Goal: Find specific page/section: Find specific page/section

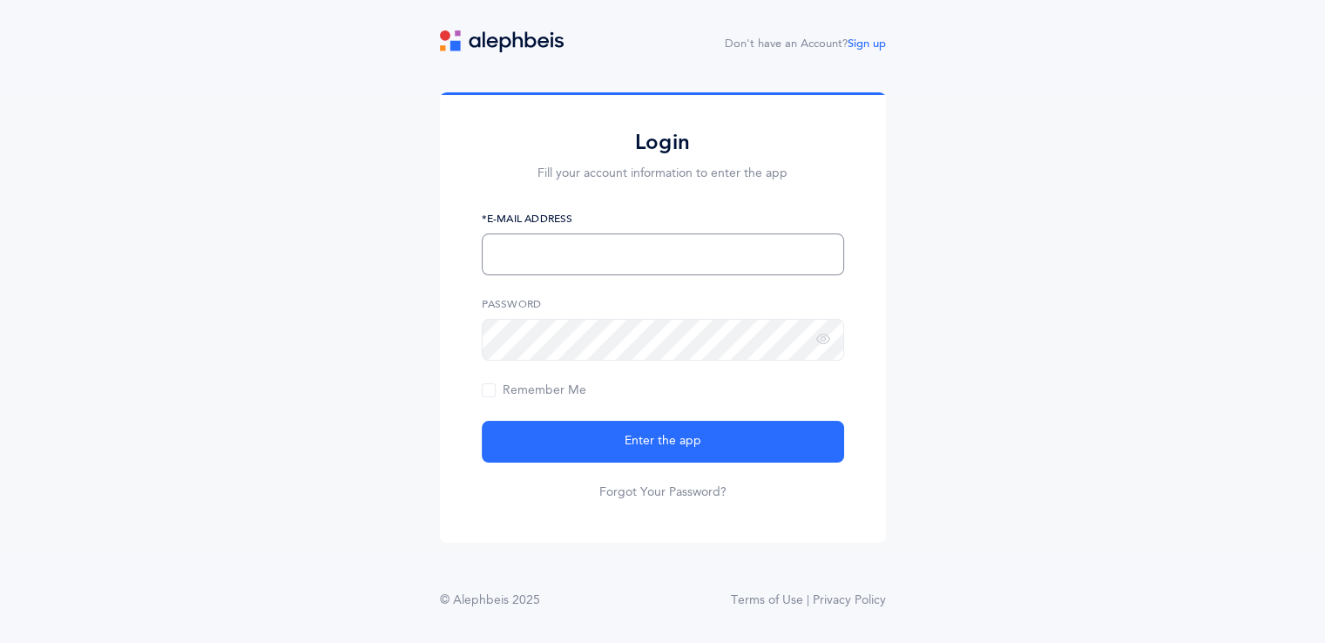
click at [665, 234] on input "text" at bounding box center [663, 255] width 363 height 42
type input "[EMAIL_ADDRESS][DOMAIN_NAME]"
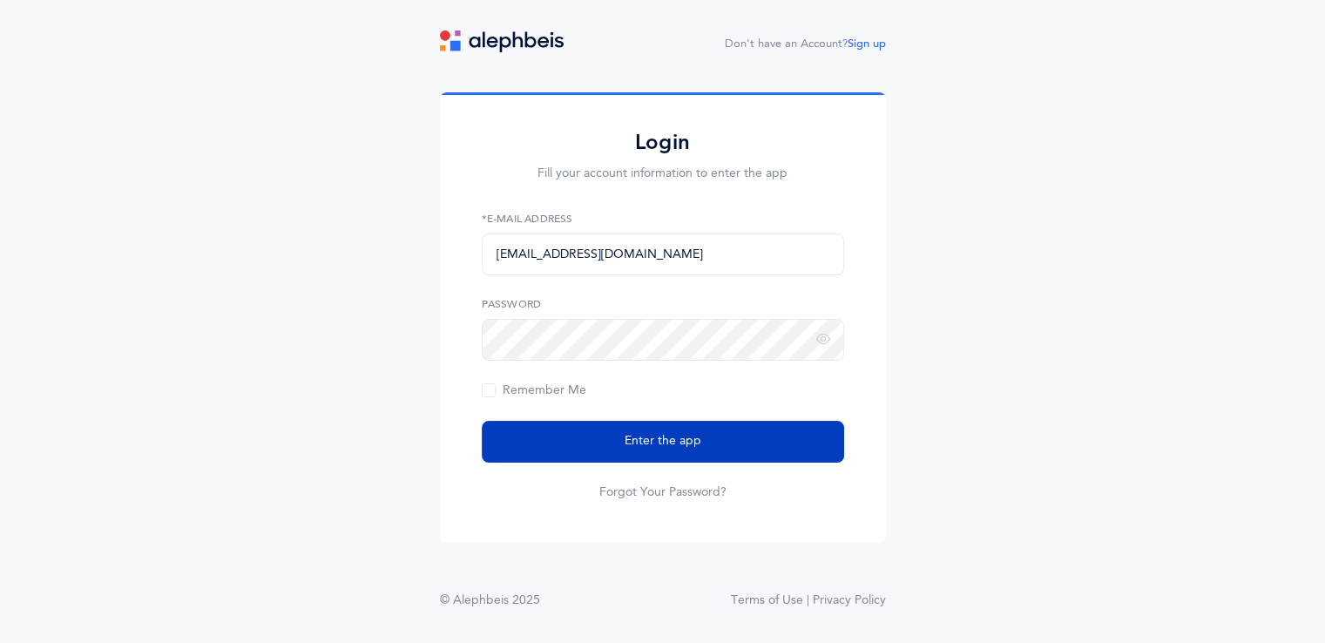
click at [705, 436] on button "Enter the app" at bounding box center [663, 442] width 363 height 42
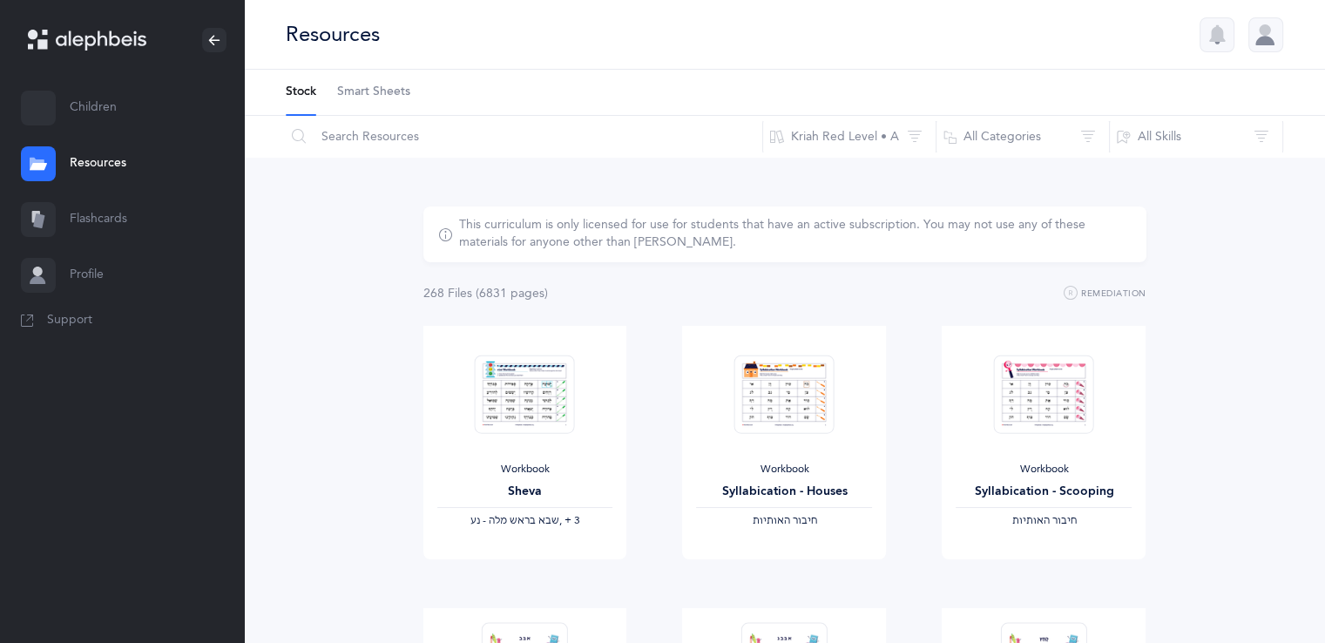
click at [105, 92] on link "Children" at bounding box center [122, 108] width 244 height 56
